Goal: Task Accomplishment & Management: Manage account settings

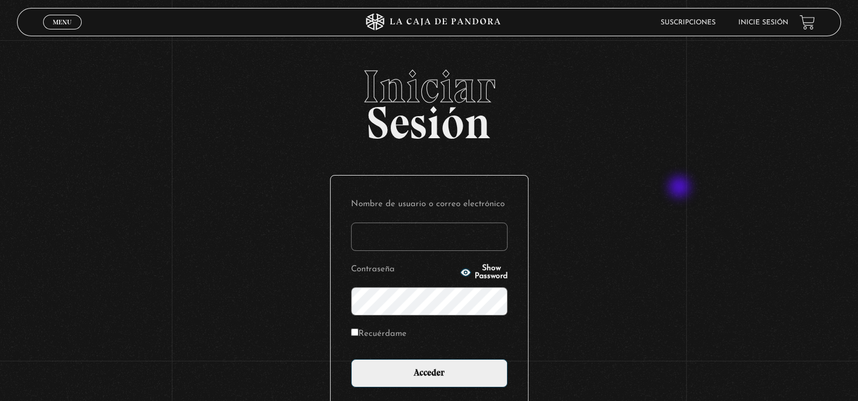
type input "vero.mclaren9@gmail.com"
click at [680, 188] on div "Iniciar Sesión Nombre de usuario o correo electrónico vero.mclaren9@gmail.com C…" at bounding box center [429, 281] width 858 height 434
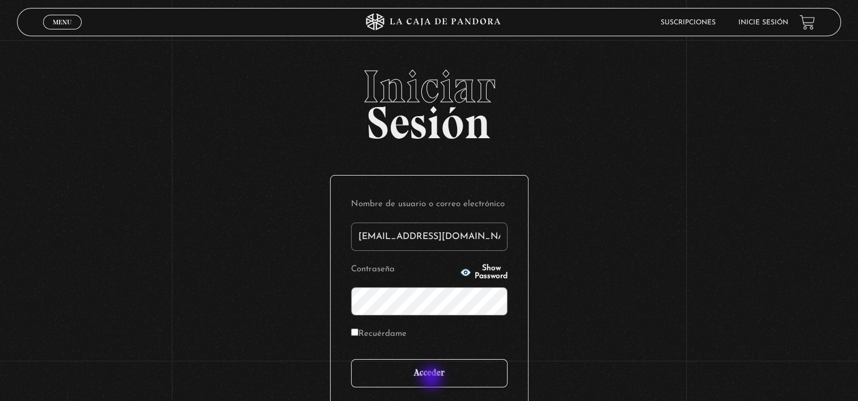
click at [433, 379] on input "Acceder" at bounding box center [429, 373] width 156 height 28
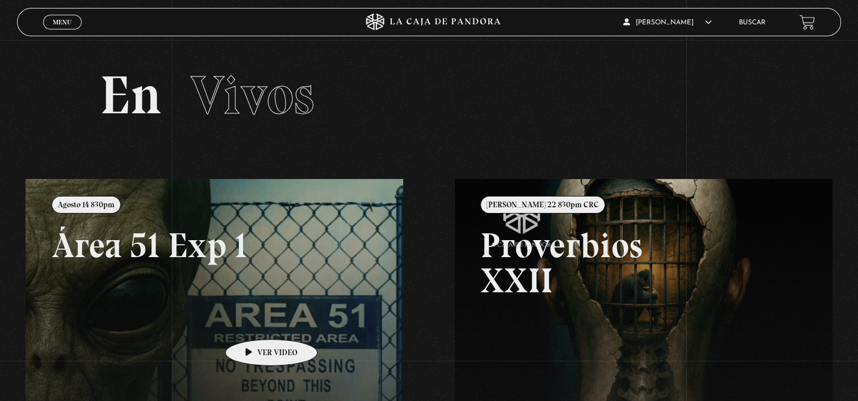
click at [253, 323] on link at bounding box center [455, 379] width 858 height 401
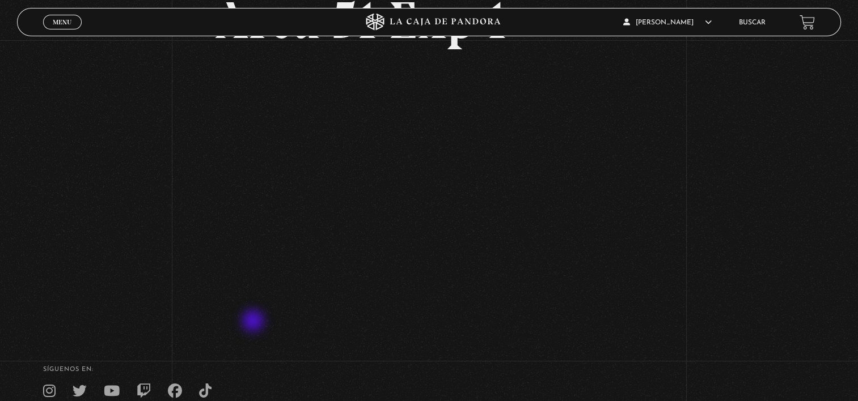
scroll to position [108, 0]
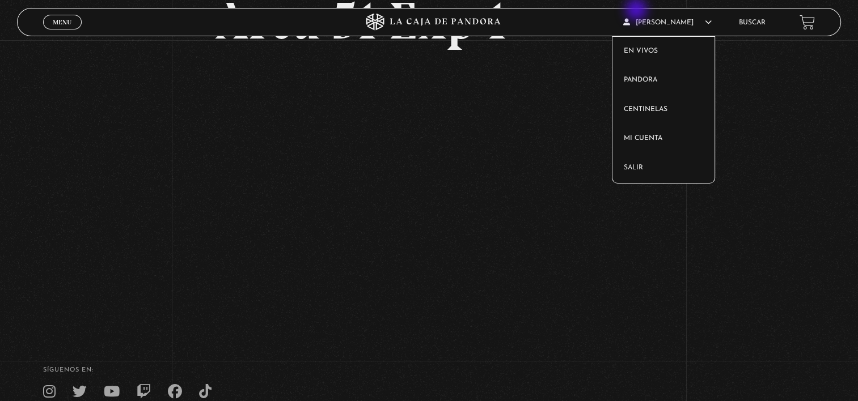
click at [637, 11] on article "Verónica Mc Laren En vivos Pandora Centinelas Mi cuenta Salir" at bounding box center [674, 22] width 103 height 27
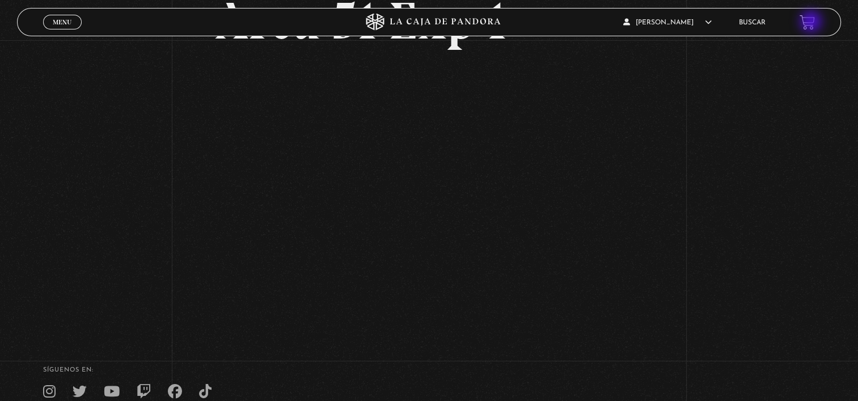
click at [812, 23] on link at bounding box center [806, 22] width 15 height 15
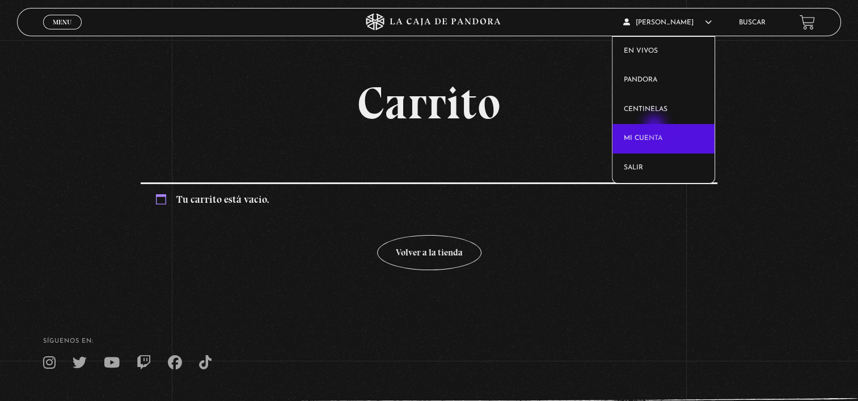
click at [655, 127] on link "Mi cuenta" at bounding box center [663, 138] width 102 height 29
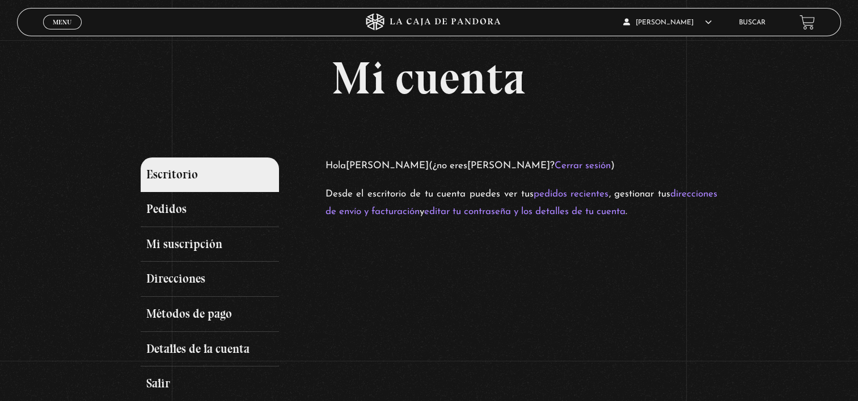
scroll to position [31, 0]
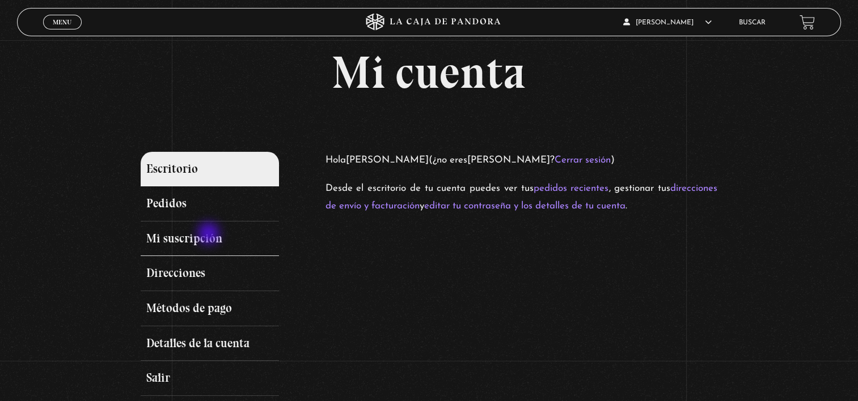
click at [210, 235] on link "Mi suscripción" at bounding box center [210, 239] width 138 height 35
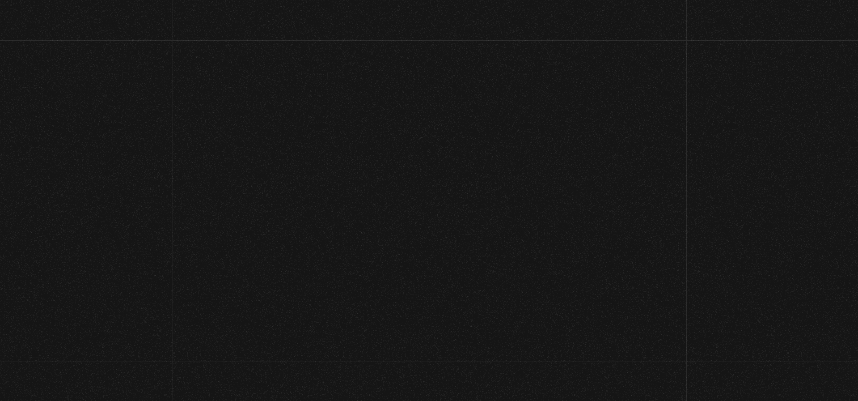
scroll to position [31, 0]
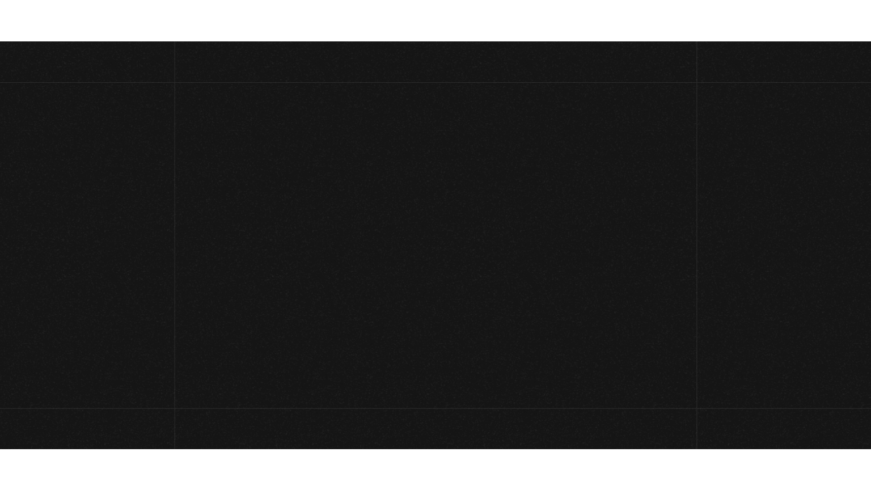
scroll to position [113, 0]
